Goal: Find specific page/section

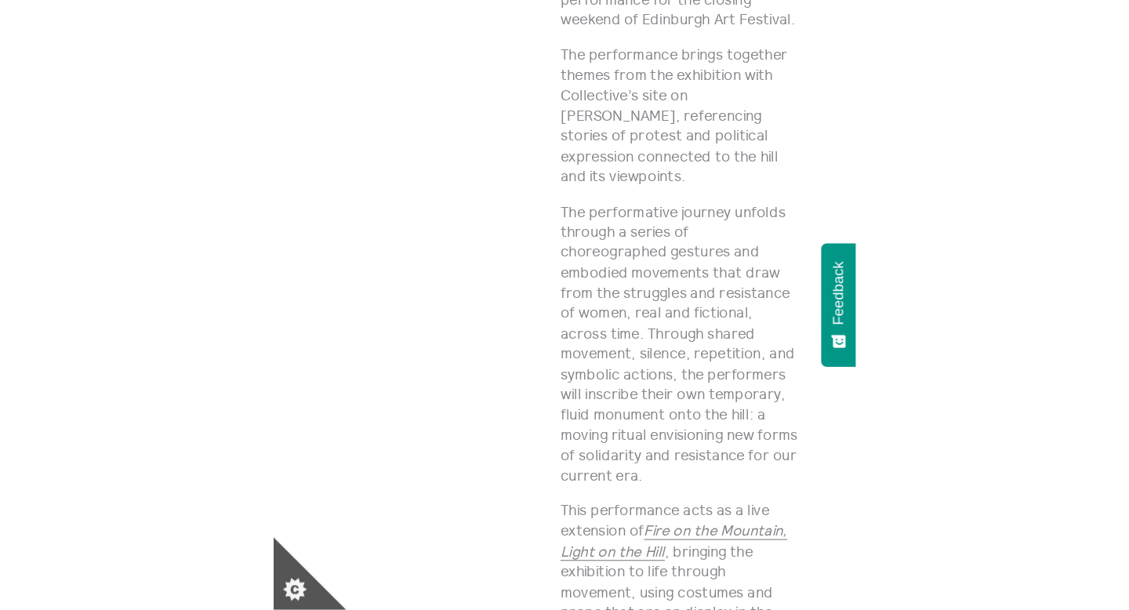
scroll to position [1058, 0]
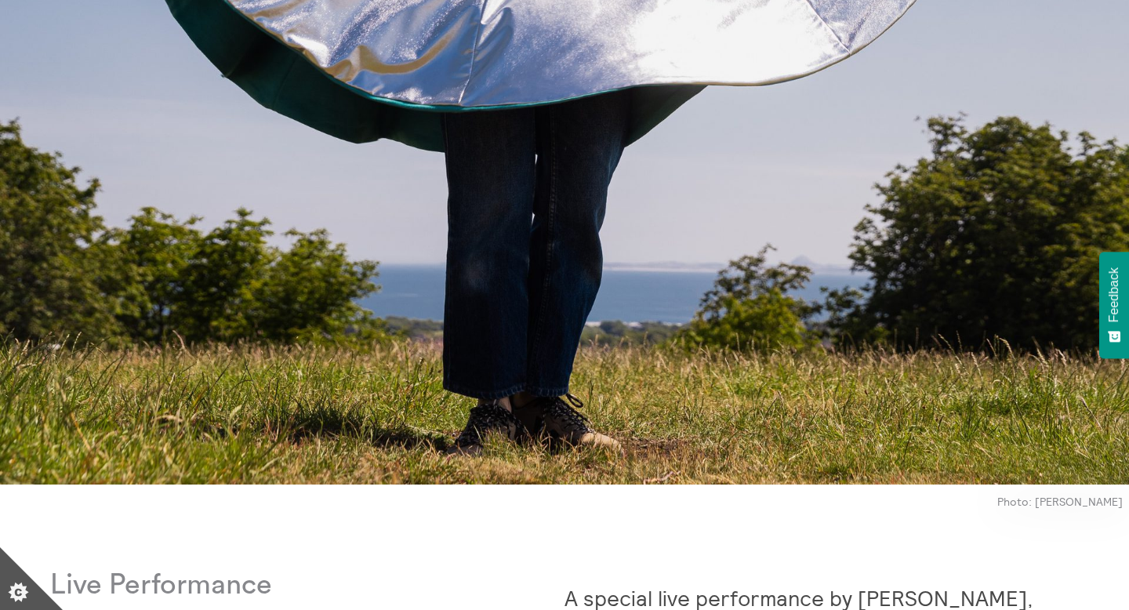
scroll to position [0, 0]
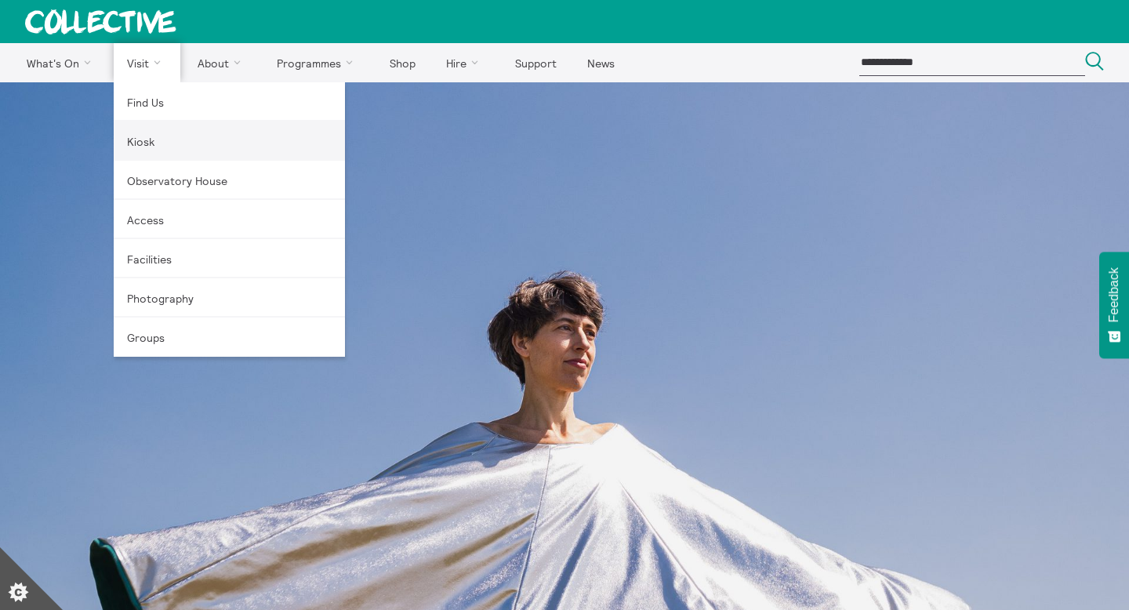
click at [164, 150] on link "Kiosk" at bounding box center [229, 141] width 231 height 39
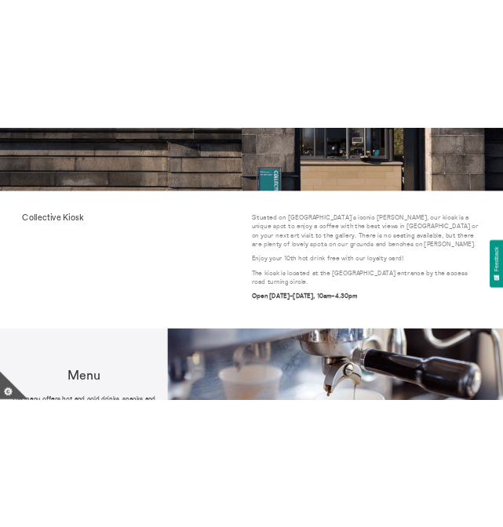
scroll to position [427, 0]
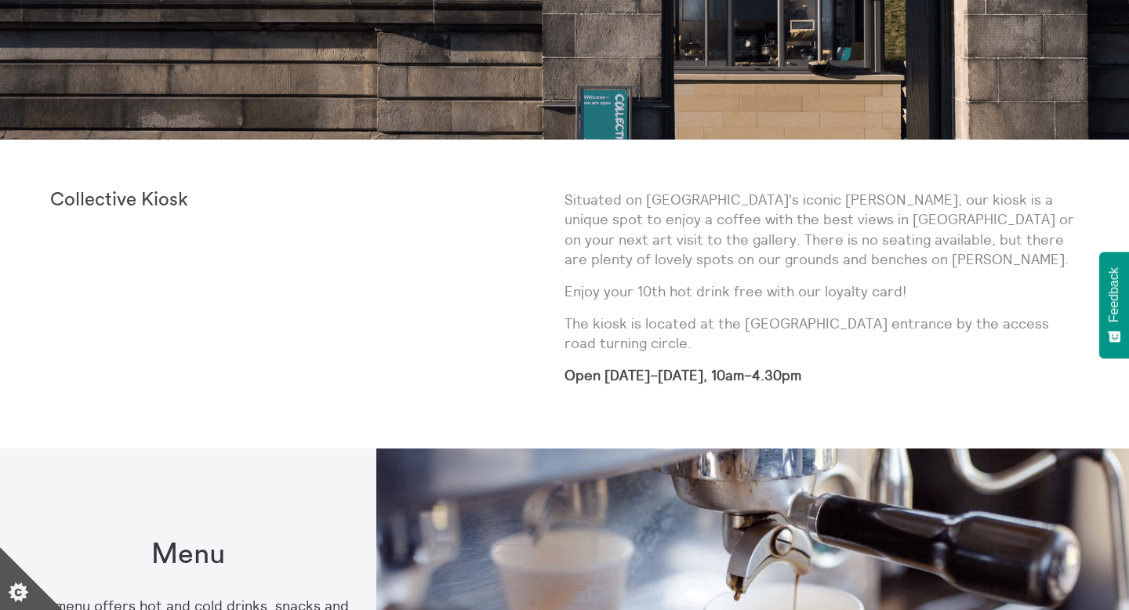
drag, startPoint x: 841, startPoint y: 369, endPoint x: 564, endPoint y: 374, distance: 276.9
click at [565, 374] on p "Open Wednesday–Sunday, 10am–4.30pm" at bounding box center [822, 375] width 514 height 20
copy div "Situated on Edinburgh's iconic Calton Hill, our kiosk is a unique spot to enjoy…"
click at [697, 387] on div "Situated on Edinburgh's iconic Calton Hill, our kiosk is a unique spot to enjoy…" at bounding box center [822, 294] width 514 height 209
drag, startPoint x: 834, startPoint y: 367, endPoint x: 571, endPoint y: 368, distance: 263.5
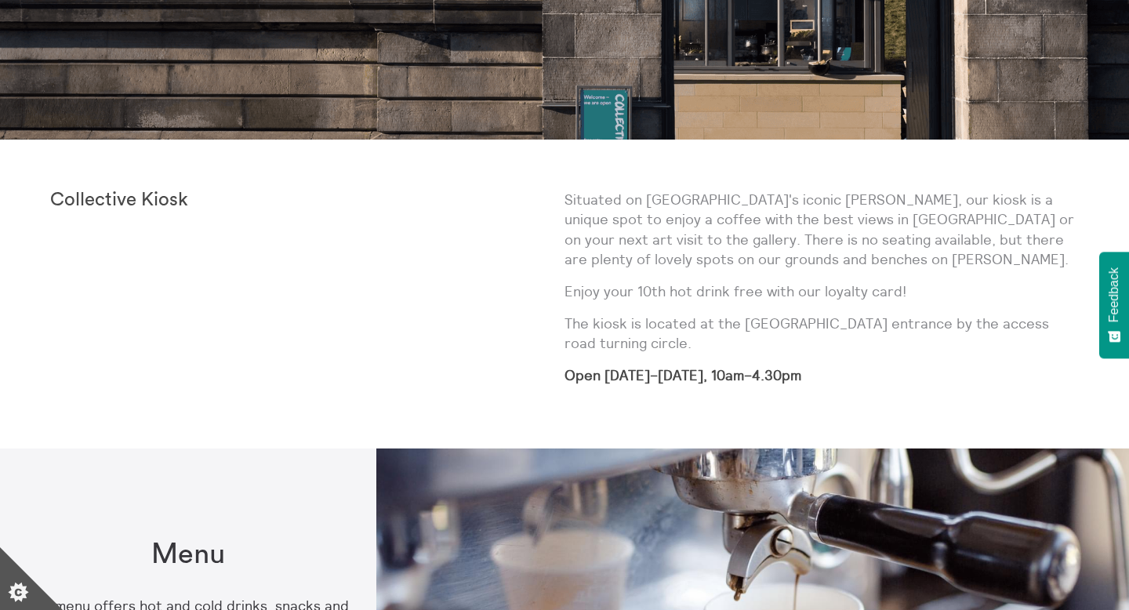
click at [571, 368] on p "Open Wednesday–Sunday, 10am–4.30pm" at bounding box center [822, 375] width 514 height 20
copy strong "pen Wednesday–Sunday, 10am–4.30pm"
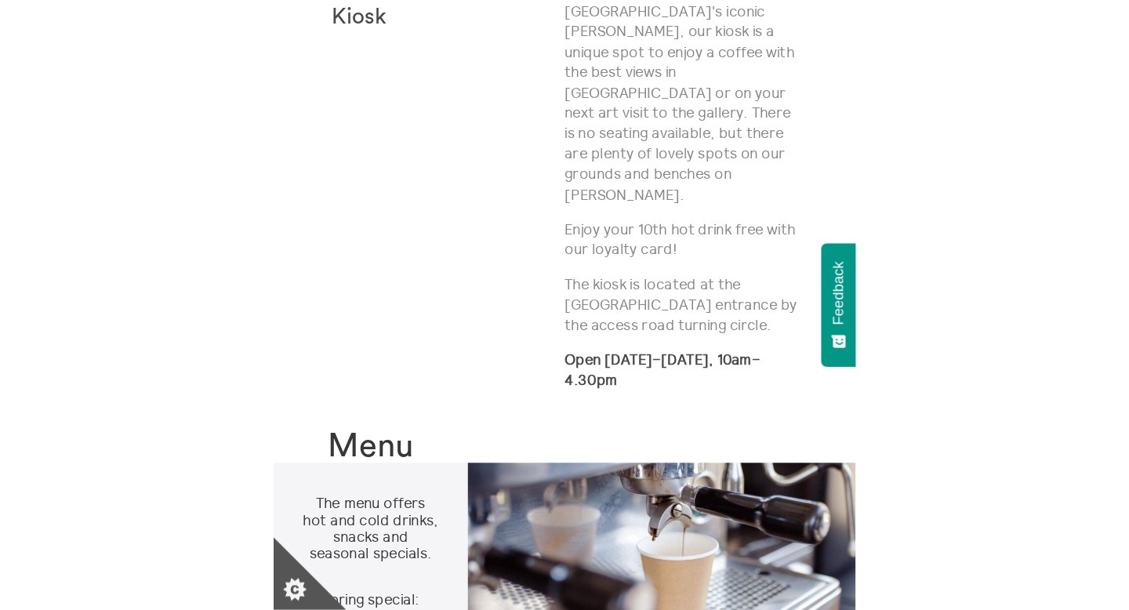
scroll to position [632, 0]
